Goal: Information Seeking & Learning: Learn about a topic

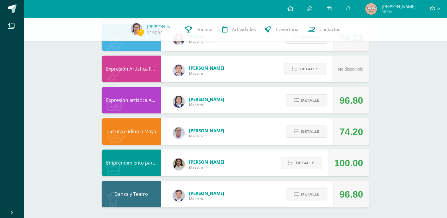
scroll to position [352, 0]
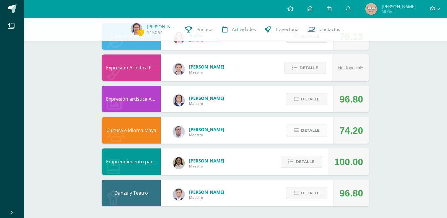
click at [314, 130] on span "Detalle" at bounding box center [310, 130] width 19 height 11
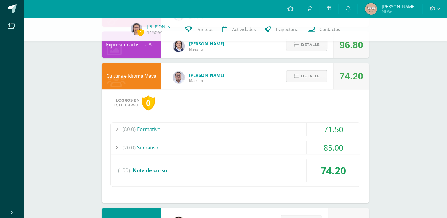
scroll to position [406, 0]
click at [203, 145] on div "(20.0) [GEOGRAPHIC_DATA]" at bounding box center [235, 146] width 249 height 13
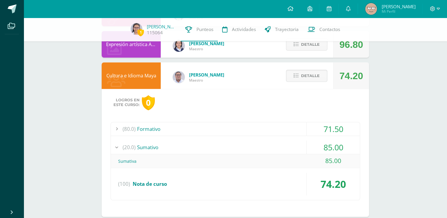
click at [203, 145] on div "(20.0) [GEOGRAPHIC_DATA]" at bounding box center [235, 146] width 249 height 13
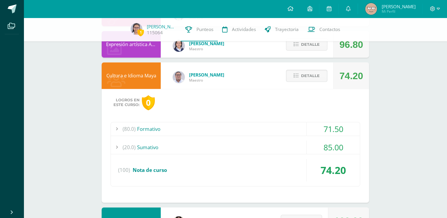
click at [179, 129] on div "(80.0) Formativo" at bounding box center [235, 128] width 249 height 13
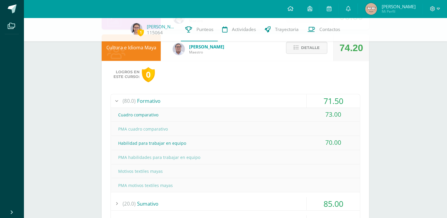
scroll to position [446, 0]
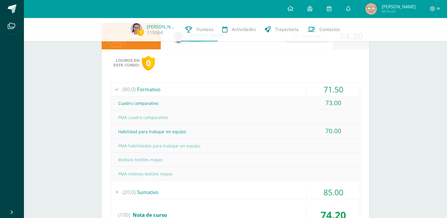
click at [156, 89] on div "(80.0) Formativo" at bounding box center [235, 89] width 249 height 13
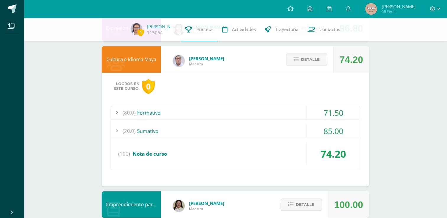
click at [308, 60] on span "Detalle" at bounding box center [310, 59] width 19 height 11
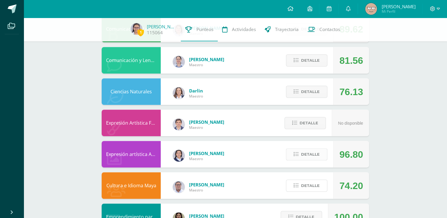
scroll to position [292, 0]
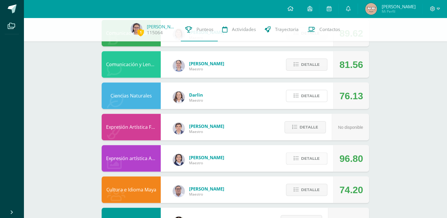
click at [307, 98] on span "Detalle" at bounding box center [310, 95] width 19 height 11
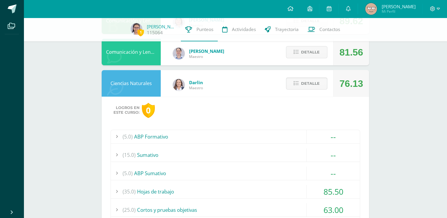
scroll to position [304, 0]
click at [298, 84] on icon at bounding box center [295, 83] width 5 height 5
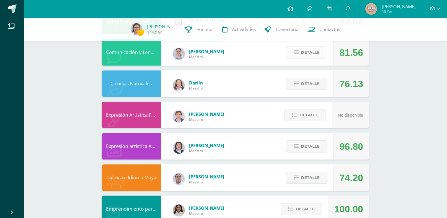
click at [308, 56] on span "Detalle" at bounding box center [310, 52] width 19 height 11
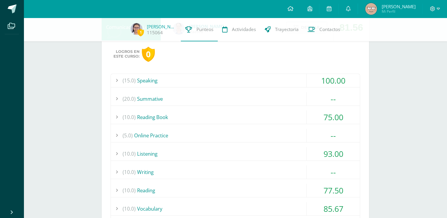
scroll to position [329, 0]
click at [195, 112] on div "(10.0) Reading Book" at bounding box center [235, 117] width 249 height 13
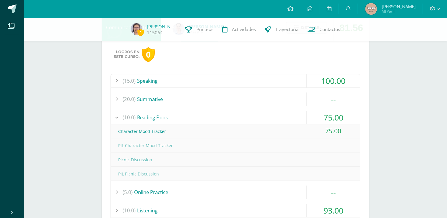
click at [195, 112] on div "(10.0) Reading Book" at bounding box center [235, 117] width 249 height 13
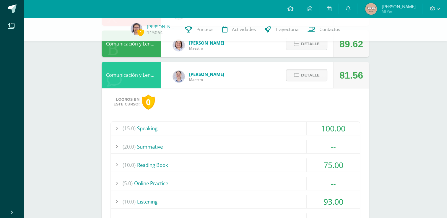
scroll to position [281, 0]
click at [306, 76] on span "Detalle" at bounding box center [310, 75] width 19 height 11
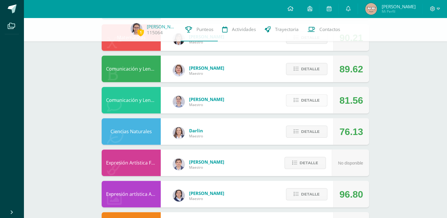
scroll to position [248, 0]
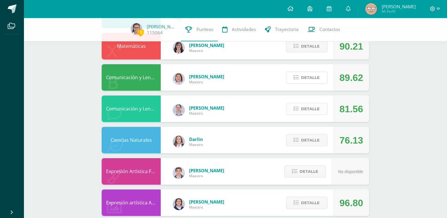
click at [306, 76] on span "Detalle" at bounding box center [310, 77] width 19 height 11
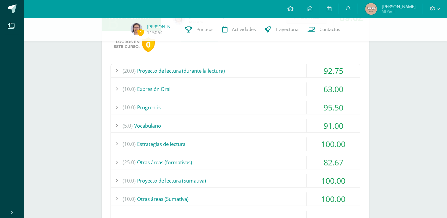
scroll to position [308, 0]
click at [186, 87] on div "(10.0) Expresión Oral" at bounding box center [235, 89] width 249 height 13
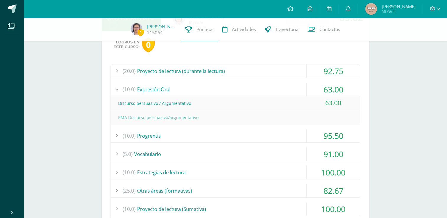
click at [186, 87] on div "(10.0) Expresión Oral" at bounding box center [235, 89] width 249 height 13
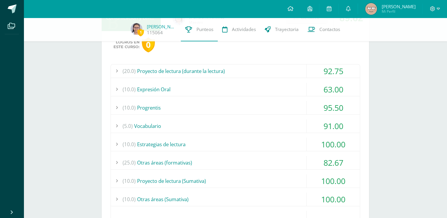
click at [215, 72] on div "(20.0) Proyecto de lectura (durante la lectura)" at bounding box center [235, 70] width 249 height 13
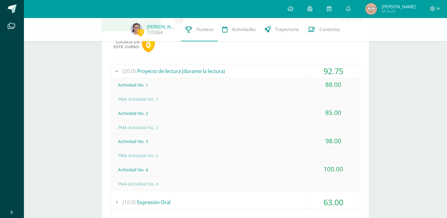
click at [215, 72] on div "(20.0) Proyecto de lectura (durante la lectura)" at bounding box center [235, 70] width 249 height 13
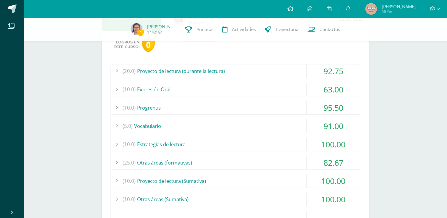
click at [215, 72] on div "(20.0) Proyecto de lectura (durante la lectura)" at bounding box center [235, 70] width 249 height 13
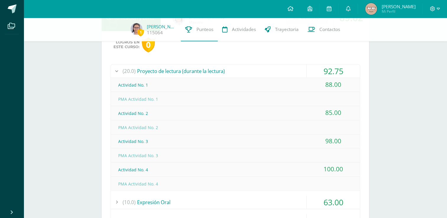
click at [215, 72] on div "(20.0) Proyecto de lectura (durante la lectura)" at bounding box center [235, 70] width 249 height 13
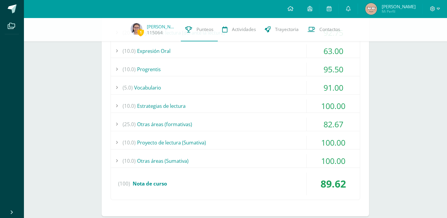
scroll to position [346, 0]
click at [185, 126] on div "(25.0) Otras áreas (formativas)" at bounding box center [235, 123] width 249 height 13
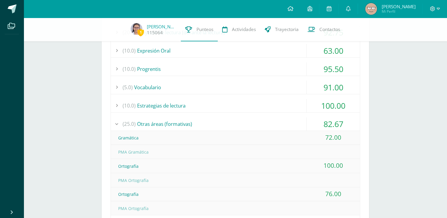
scroll to position [379, 0]
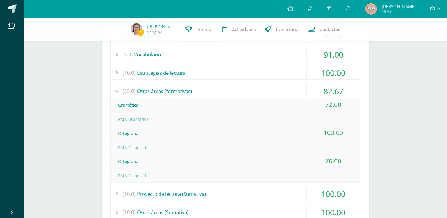
click at [163, 90] on div "(25.0) Otras áreas (formativas)" at bounding box center [235, 90] width 249 height 13
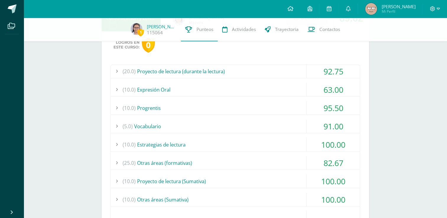
scroll to position [305, 0]
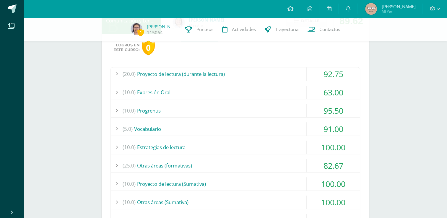
click at [155, 125] on div "(5.0) Vocabulario" at bounding box center [235, 128] width 249 height 13
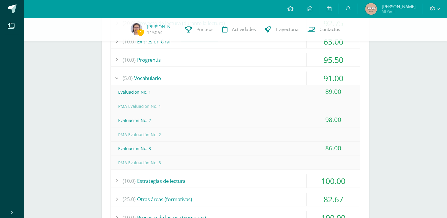
click at [142, 78] on div "(5.0) Vocabulario" at bounding box center [235, 77] width 249 height 13
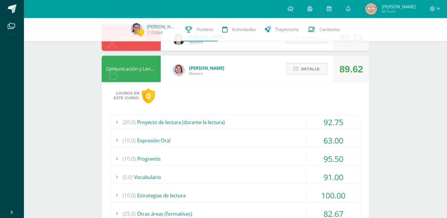
scroll to position [250, 0]
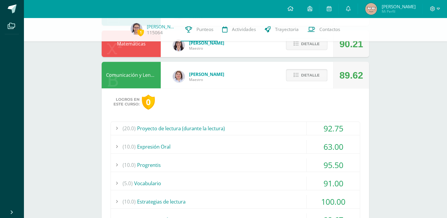
click at [288, 79] on button "Detalle" at bounding box center [306, 75] width 41 height 12
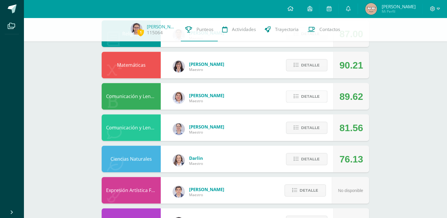
scroll to position [188, 0]
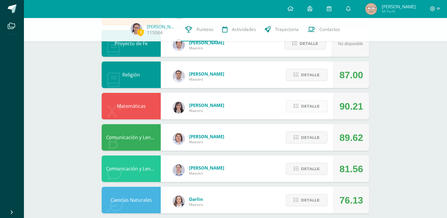
click at [308, 108] on span "Detalle" at bounding box center [310, 106] width 19 height 11
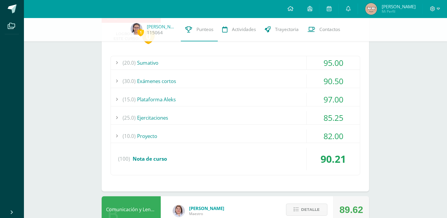
scroll to position [285, 0]
click at [230, 137] on div "(10.0) Proyecto" at bounding box center [235, 135] width 249 height 13
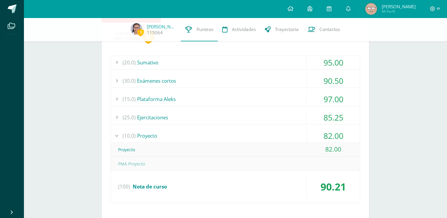
click at [230, 137] on div "(10.0) Proyecto" at bounding box center [235, 135] width 249 height 13
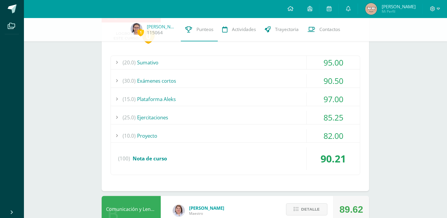
click at [217, 119] on div "(25.0) Ejercitaciones" at bounding box center [235, 117] width 249 height 13
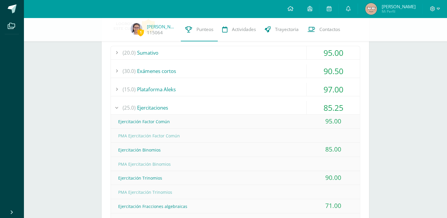
scroll to position [293, 0]
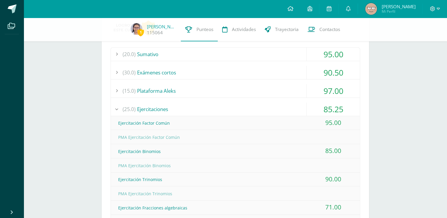
click at [175, 109] on div "(25.0) Ejercitaciones" at bounding box center [235, 108] width 249 height 13
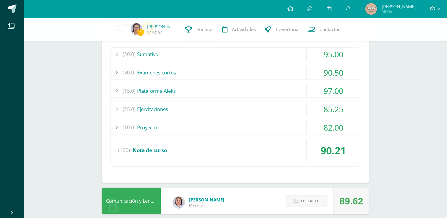
click at [168, 88] on div "(15.0) Plataforma Aleks" at bounding box center [235, 90] width 249 height 13
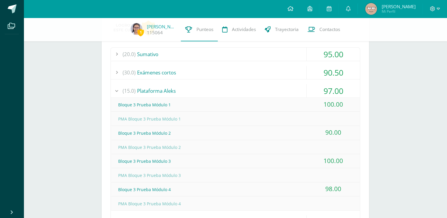
click at [168, 88] on div "(15.0) Plataforma Aleks" at bounding box center [235, 90] width 249 height 13
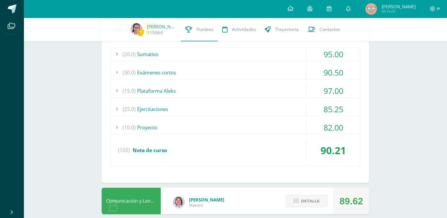
click at [169, 72] on div "(30.0) Exámenes cortos" at bounding box center [235, 72] width 249 height 13
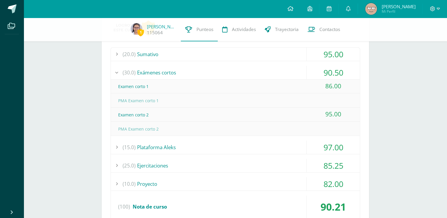
click at [169, 72] on div "(30.0) Exámenes cortos" at bounding box center [235, 72] width 249 height 13
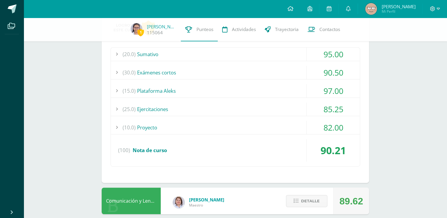
click at [181, 55] on div "(20.0) [GEOGRAPHIC_DATA]" at bounding box center [235, 54] width 249 height 13
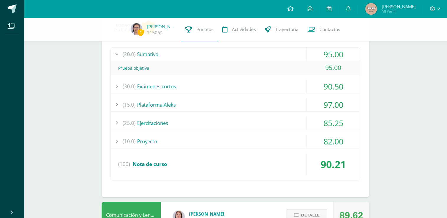
click at [182, 57] on div "(20.0) [GEOGRAPHIC_DATA]" at bounding box center [235, 54] width 249 height 13
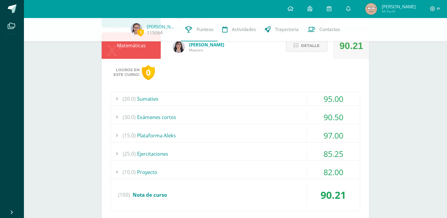
scroll to position [247, 0]
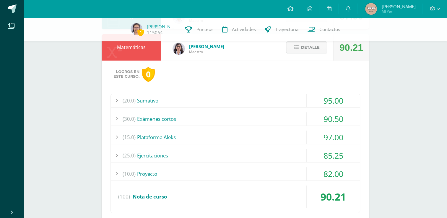
click at [300, 50] on button "Detalle" at bounding box center [306, 47] width 41 height 12
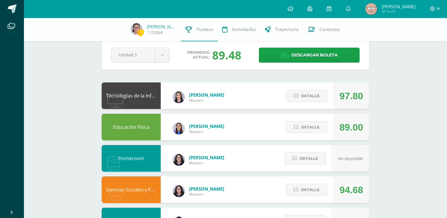
scroll to position [0, 0]
